Goal: Navigation & Orientation: Go to known website

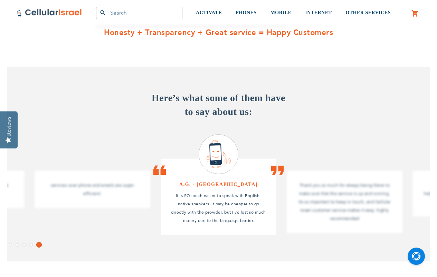
scroll to position [369, 0]
